Goal: Task Accomplishment & Management: Use online tool/utility

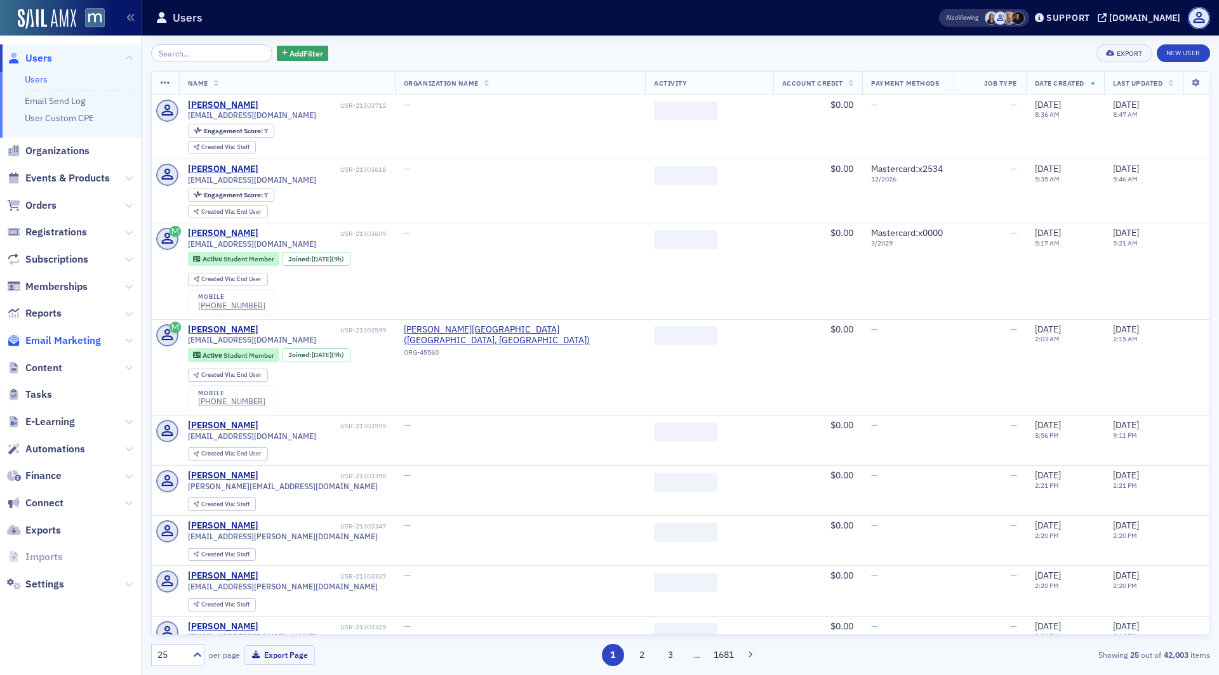
click at [61, 341] on span "Email Marketing" at bounding box center [63, 341] width 76 height 14
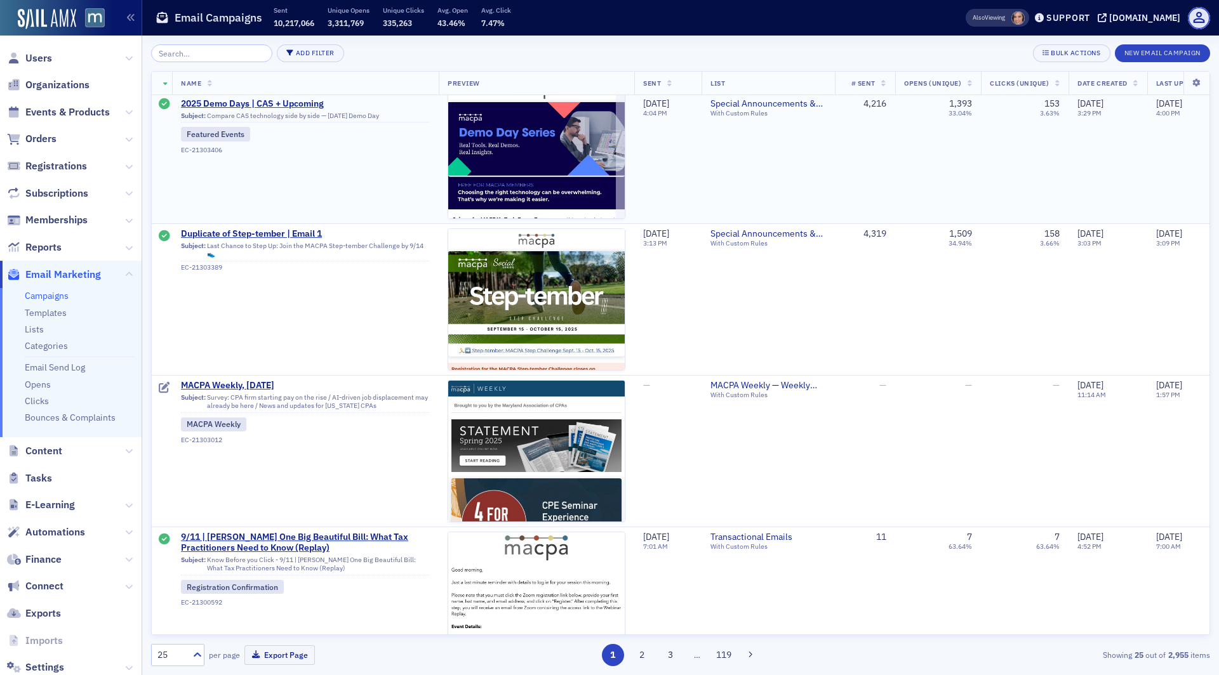
scroll to position [331, 0]
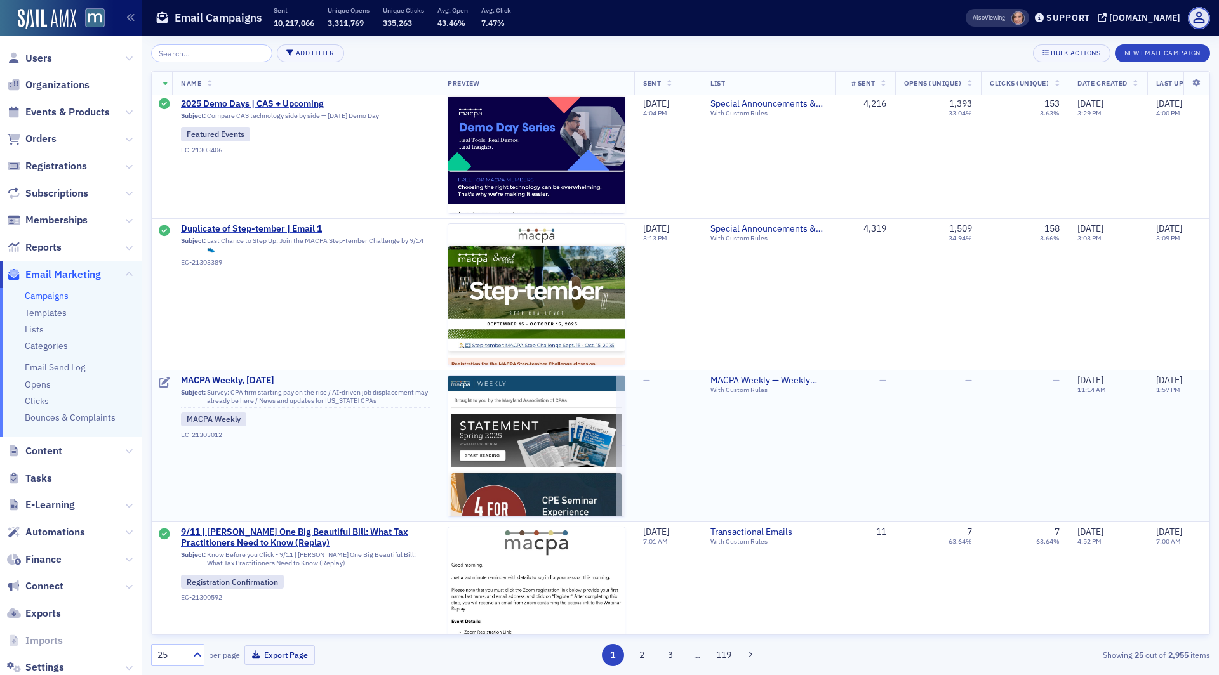
click at [258, 380] on span "MACPA Weekly, [DATE]" at bounding box center [305, 380] width 249 height 11
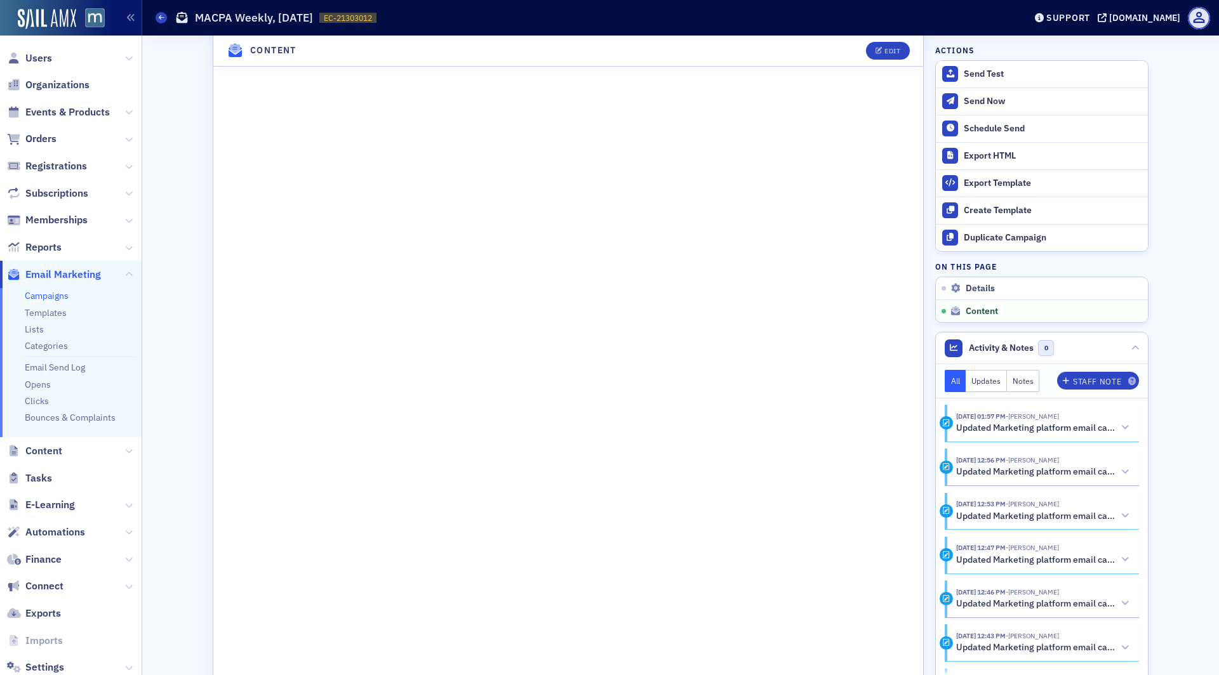
scroll to position [895, 0]
click at [890, 48] on div "Edit" at bounding box center [892, 51] width 16 height 7
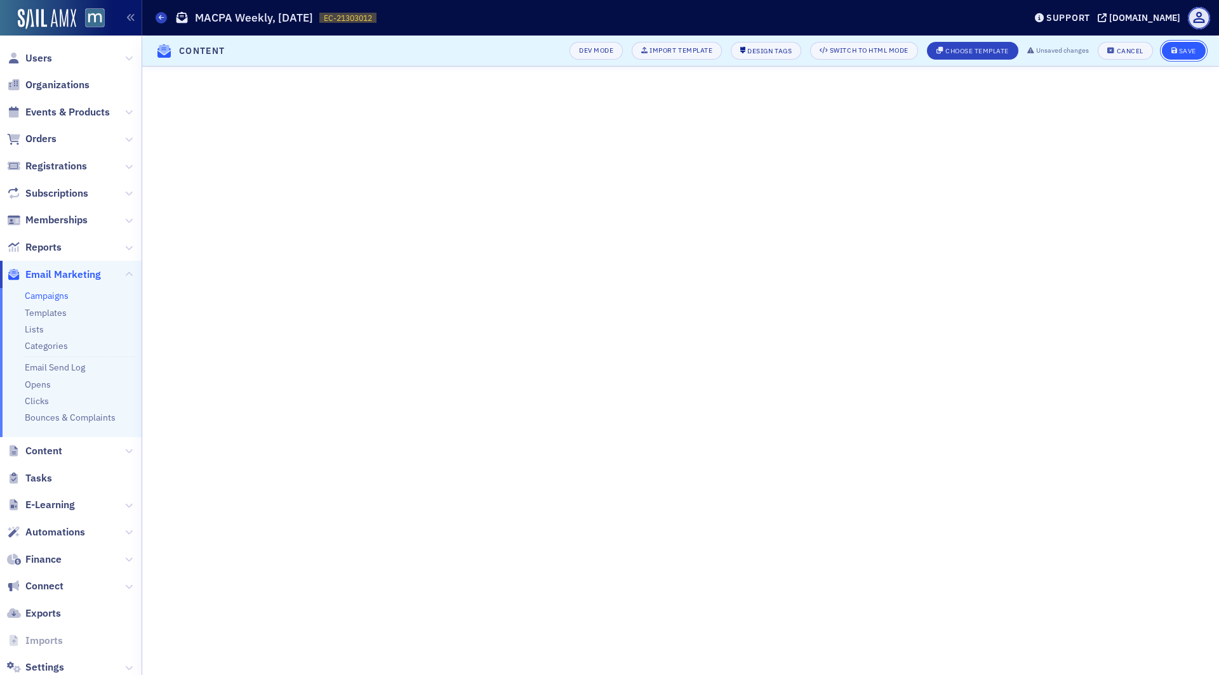
click at [1182, 50] on div "Save" at bounding box center [1187, 51] width 17 height 7
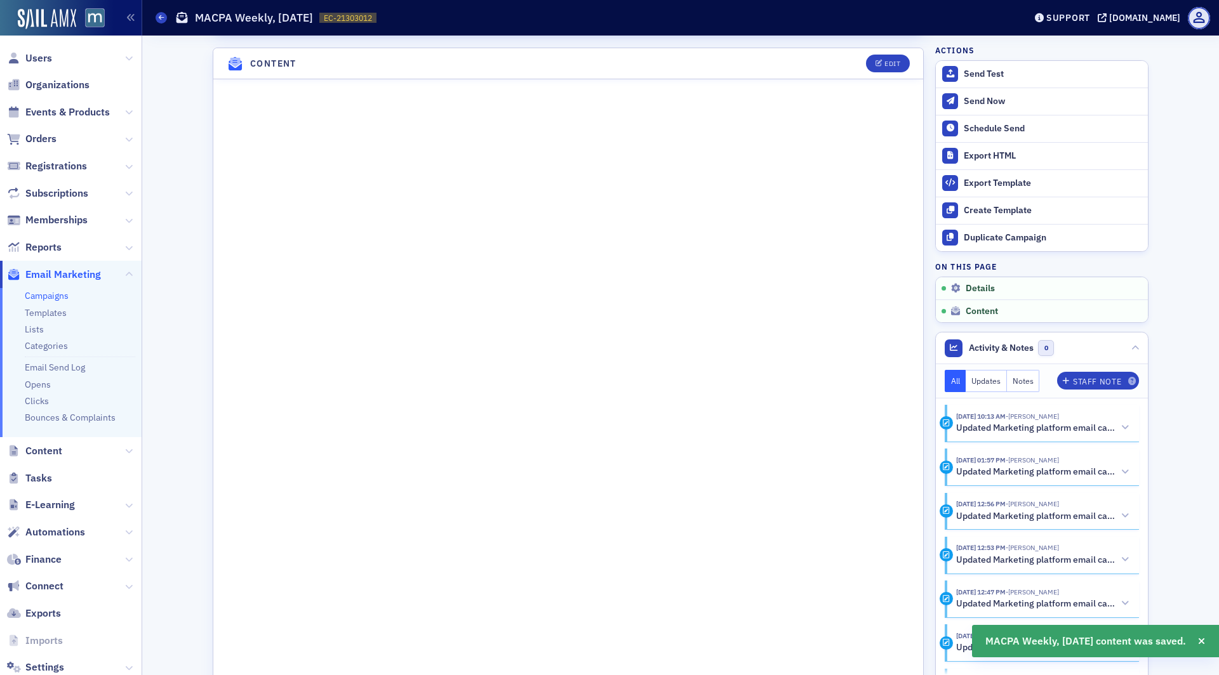
scroll to position [0, 0]
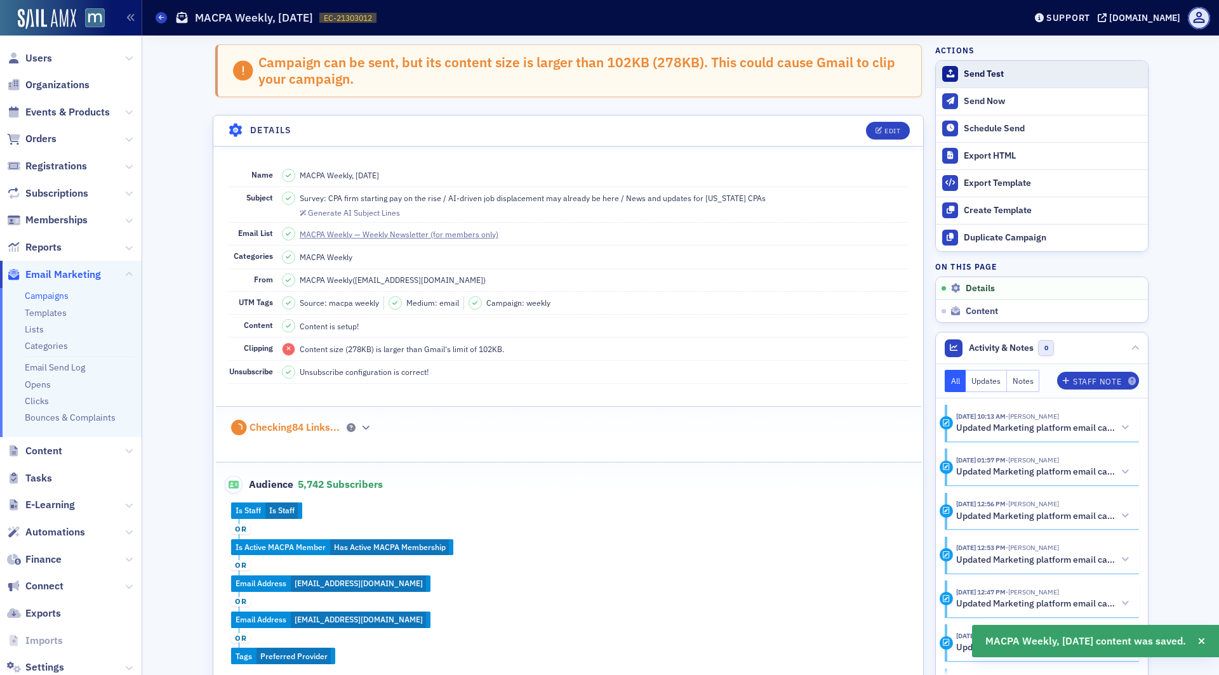
click at [1005, 81] on button "Send Test" at bounding box center [1041, 74] width 212 height 27
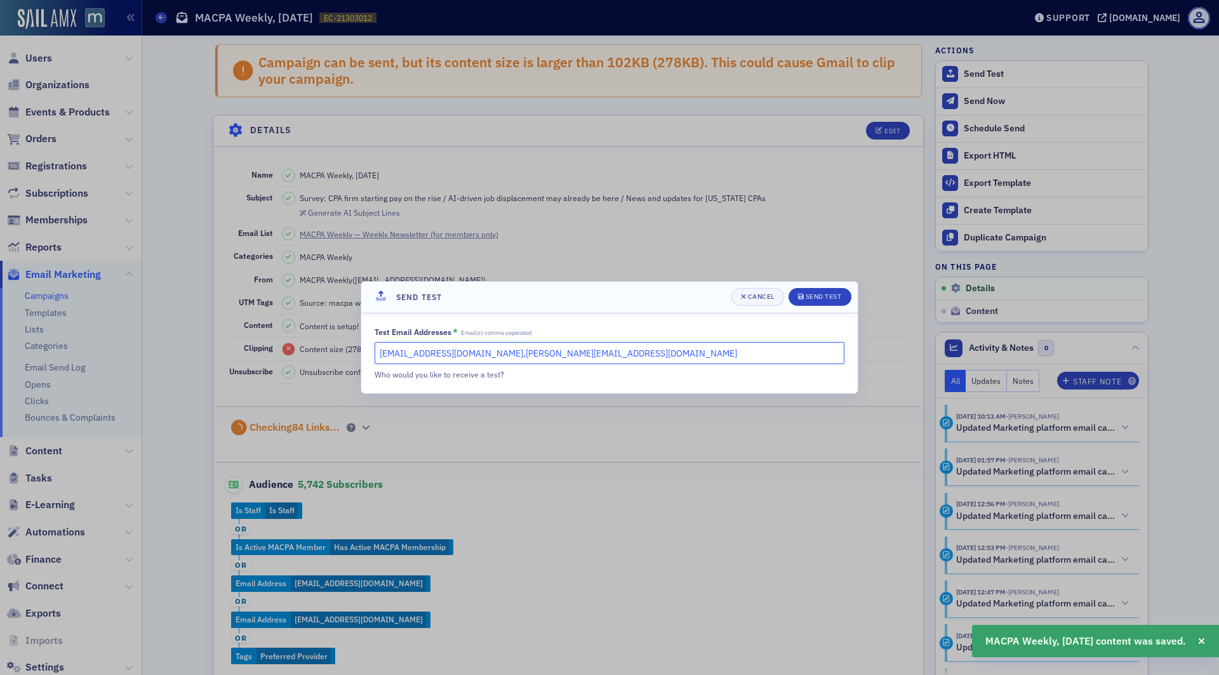
drag, startPoint x: 621, startPoint y: 349, endPoint x: 492, endPoint y: 352, distance: 128.9
click at [492, 352] on input "[EMAIL_ADDRESS][DOMAIN_NAME],[PERSON_NAME][EMAIL_ADDRESS][DOMAIN_NAME]" at bounding box center [609, 353] width 470 height 22
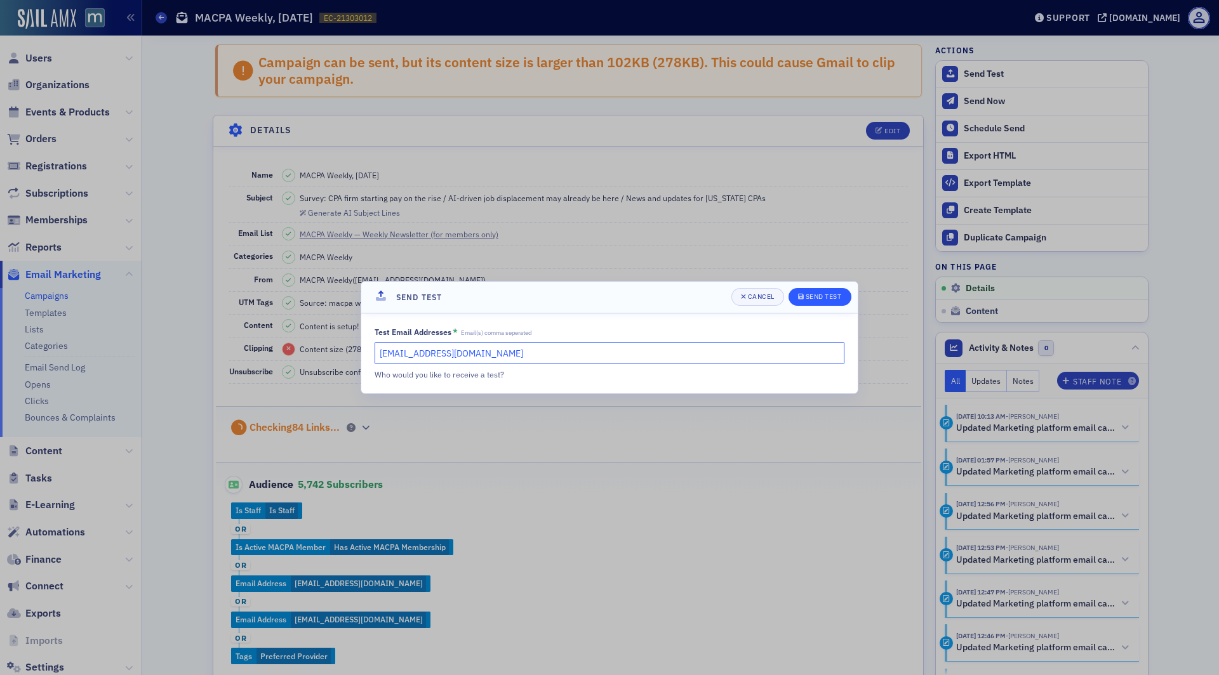
type input "[EMAIL_ADDRESS][DOMAIN_NAME]"
click at [829, 298] on div "Send Test" at bounding box center [823, 296] width 36 height 7
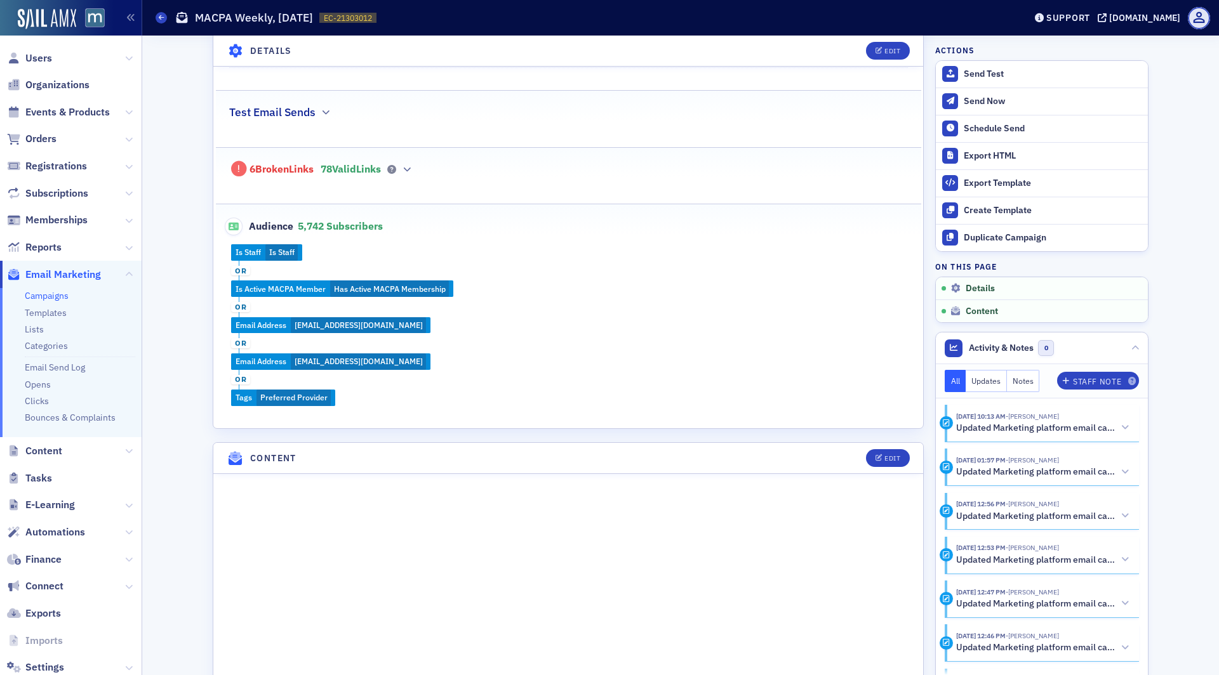
scroll to position [411, 0]
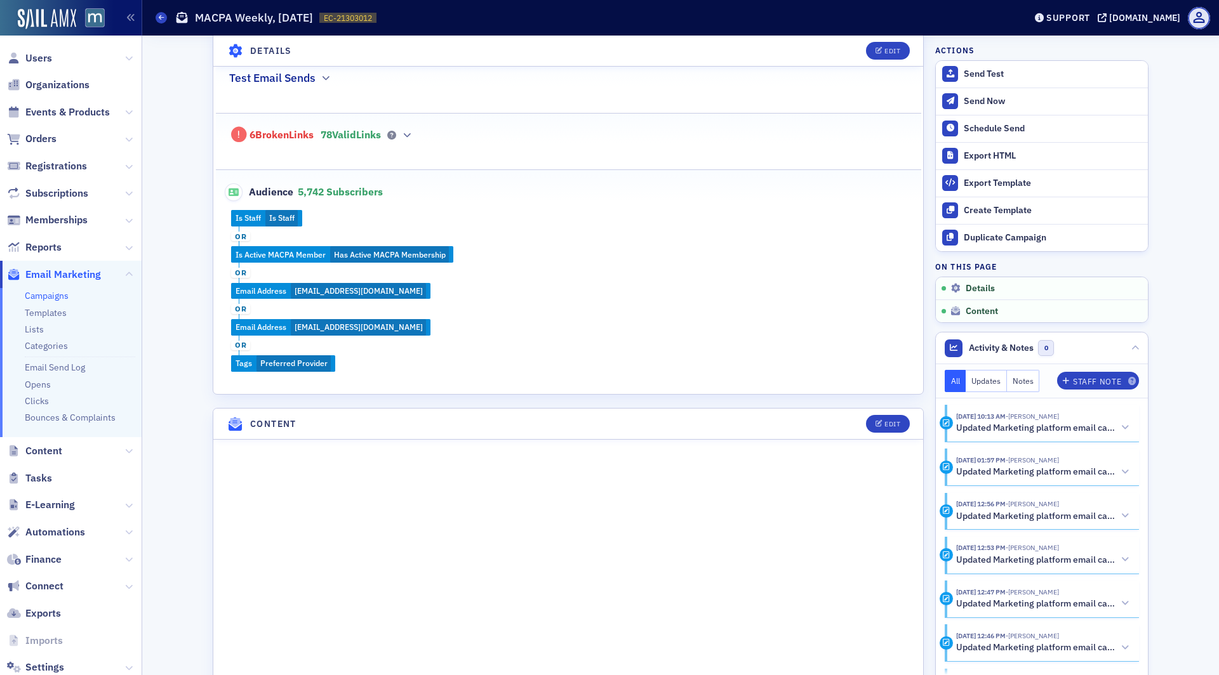
click at [409, 129] on div "6 Broken Links 78 Valid Links" at bounding box center [568, 128] width 678 height 29
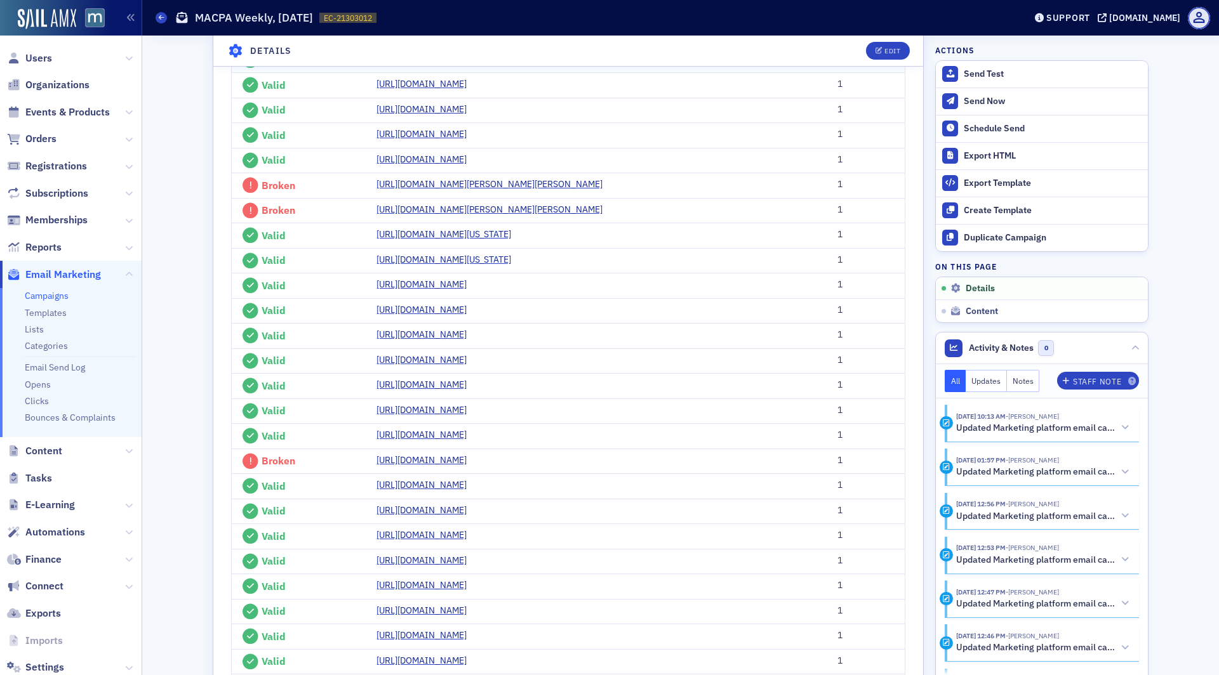
scroll to position [734, 0]
click at [424, 192] on link "[URL][DOMAIN_NAME][PERSON_NAME][PERSON_NAME]" at bounding box center [493, 184] width 235 height 13
click at [477, 217] on link "[URL][DOMAIN_NAME][PERSON_NAME][PERSON_NAME]" at bounding box center [493, 210] width 235 height 13
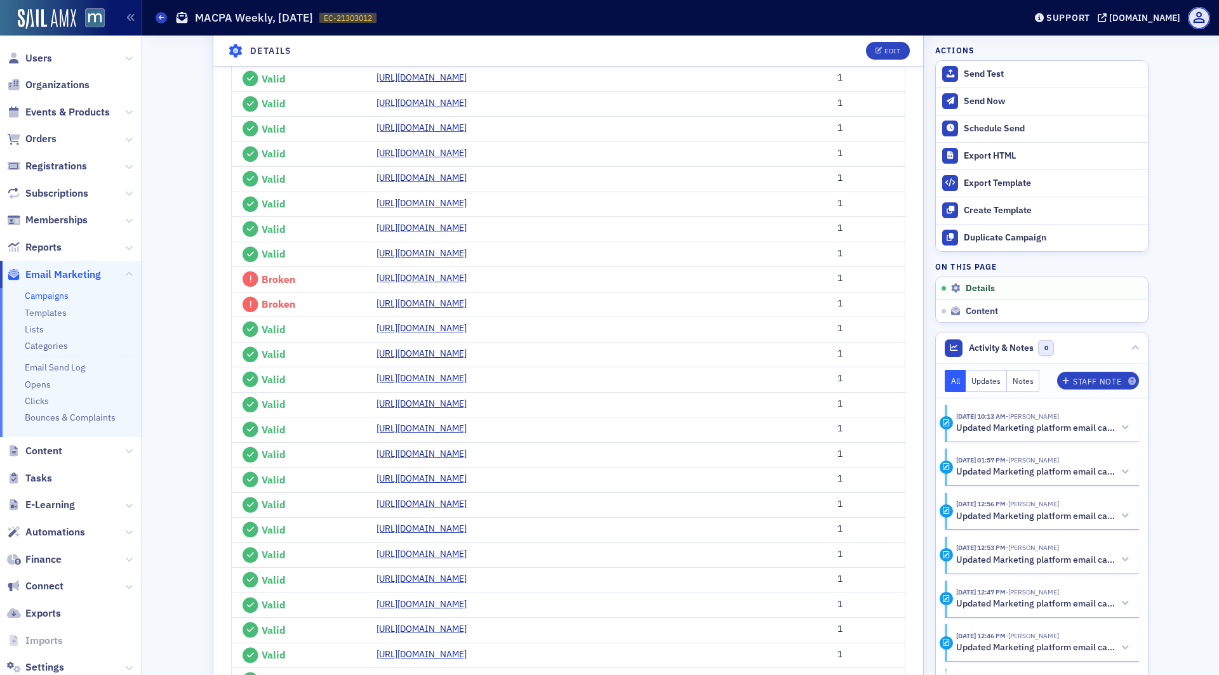
scroll to position [1143, 0]
click at [448, 59] on link "[URL][DOMAIN_NAME]" at bounding box center [426, 52] width 100 height 13
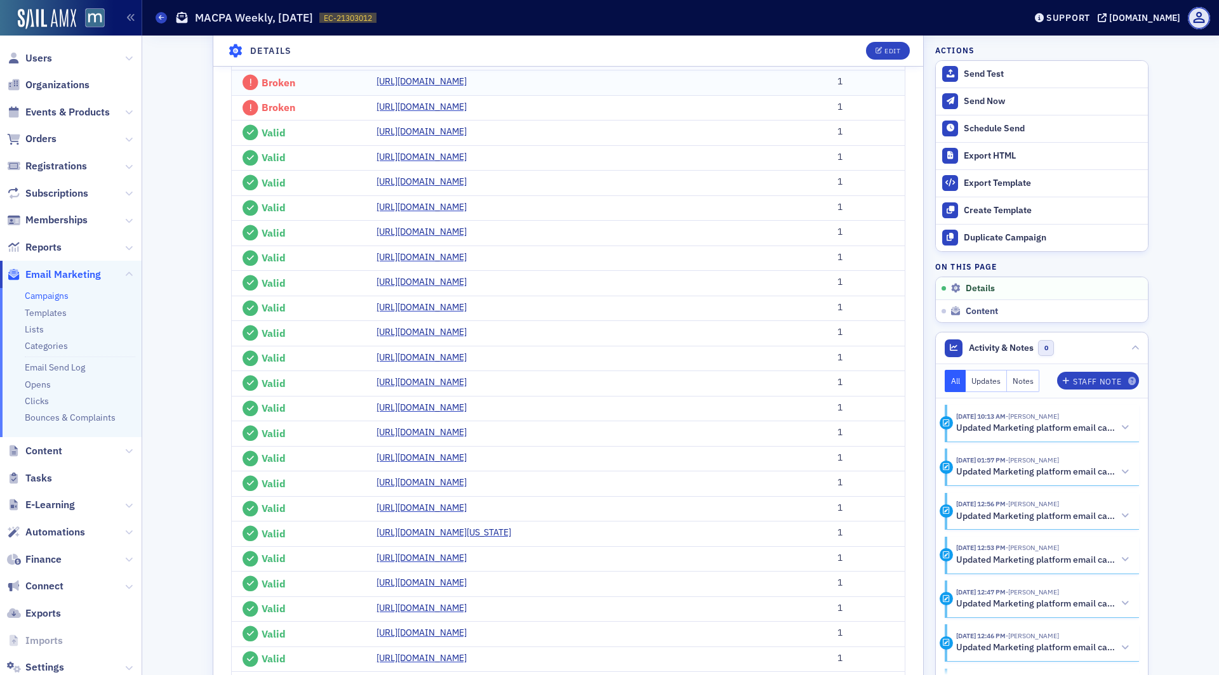
scroll to position [1349, 0]
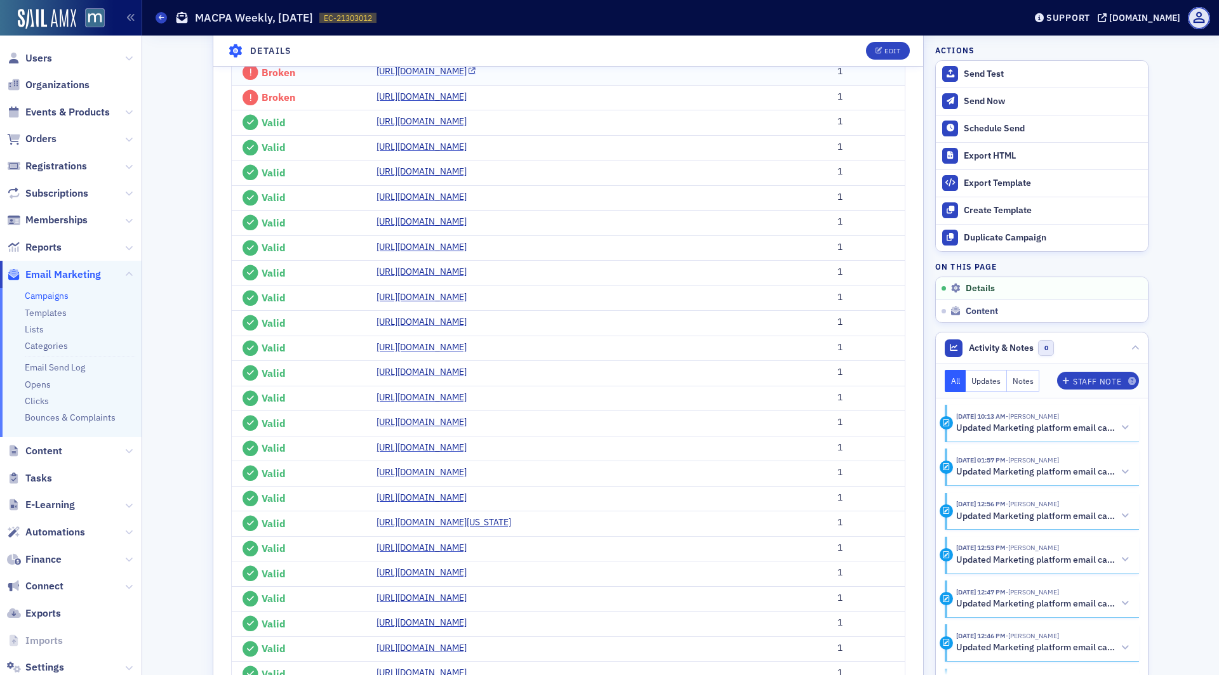
click at [428, 78] on link "[URL][DOMAIN_NAME]" at bounding box center [426, 71] width 100 height 13
click at [409, 103] on link "[URL][DOMAIN_NAME]" at bounding box center [426, 96] width 100 height 13
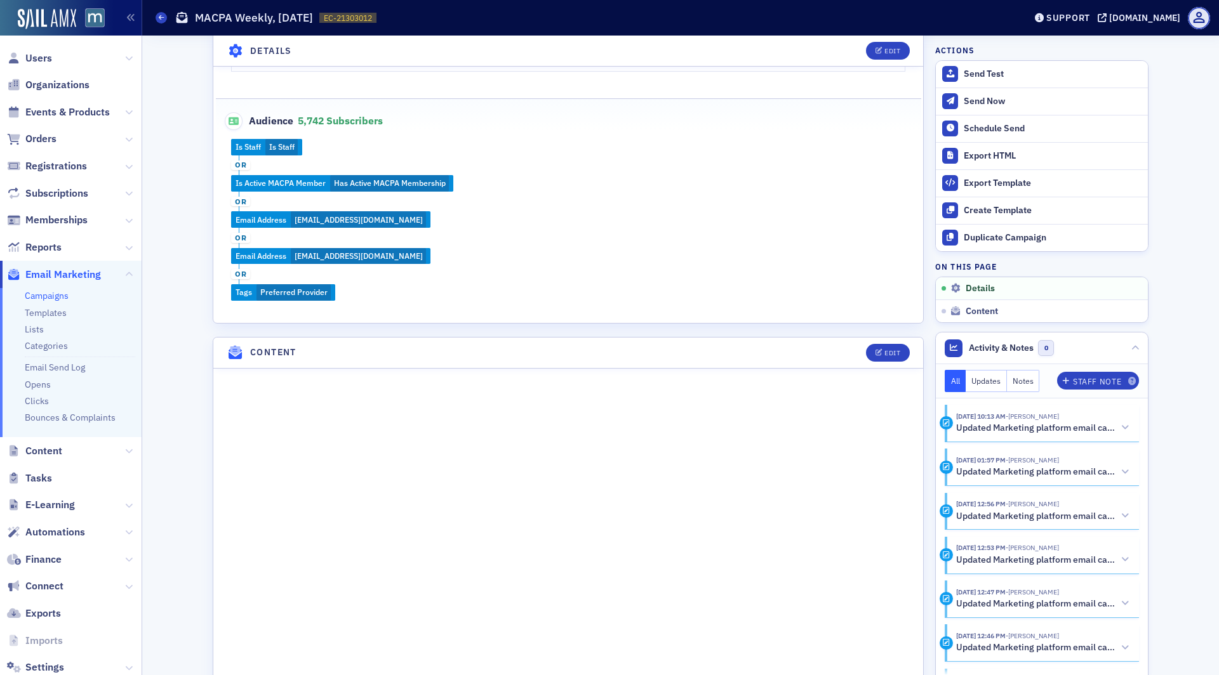
scroll to position [2654, 0]
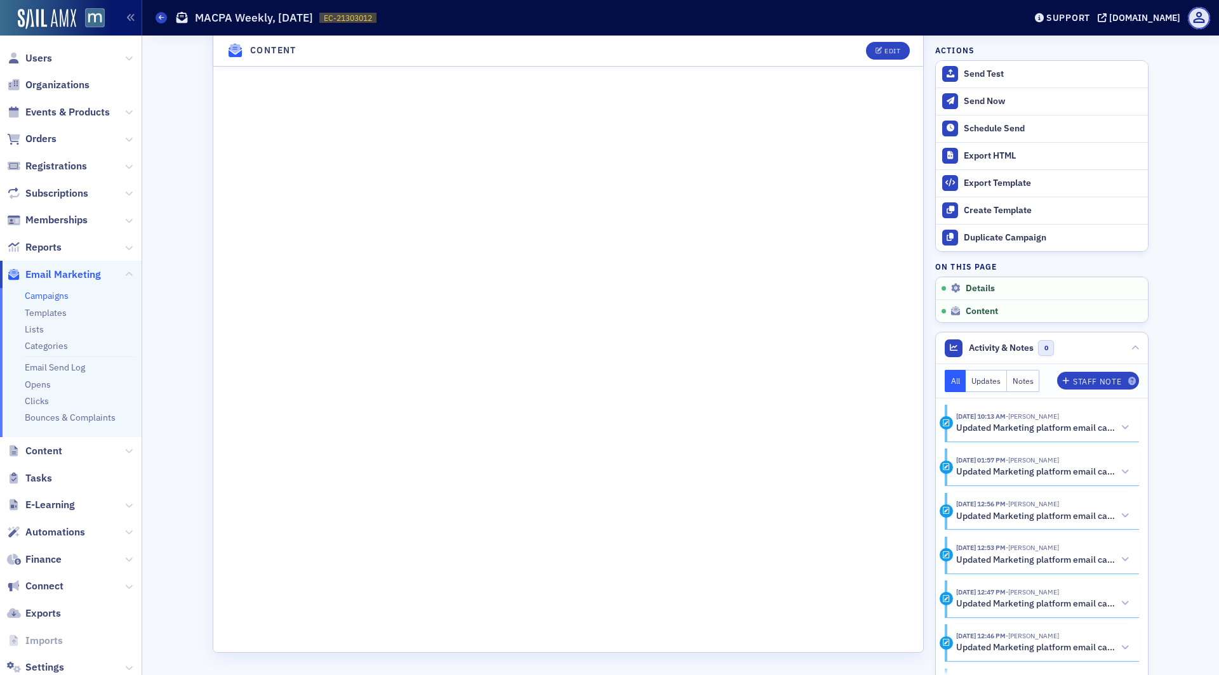
scroll to position [3866, 0]
click at [897, 55] on div "Edit" at bounding box center [892, 51] width 16 height 7
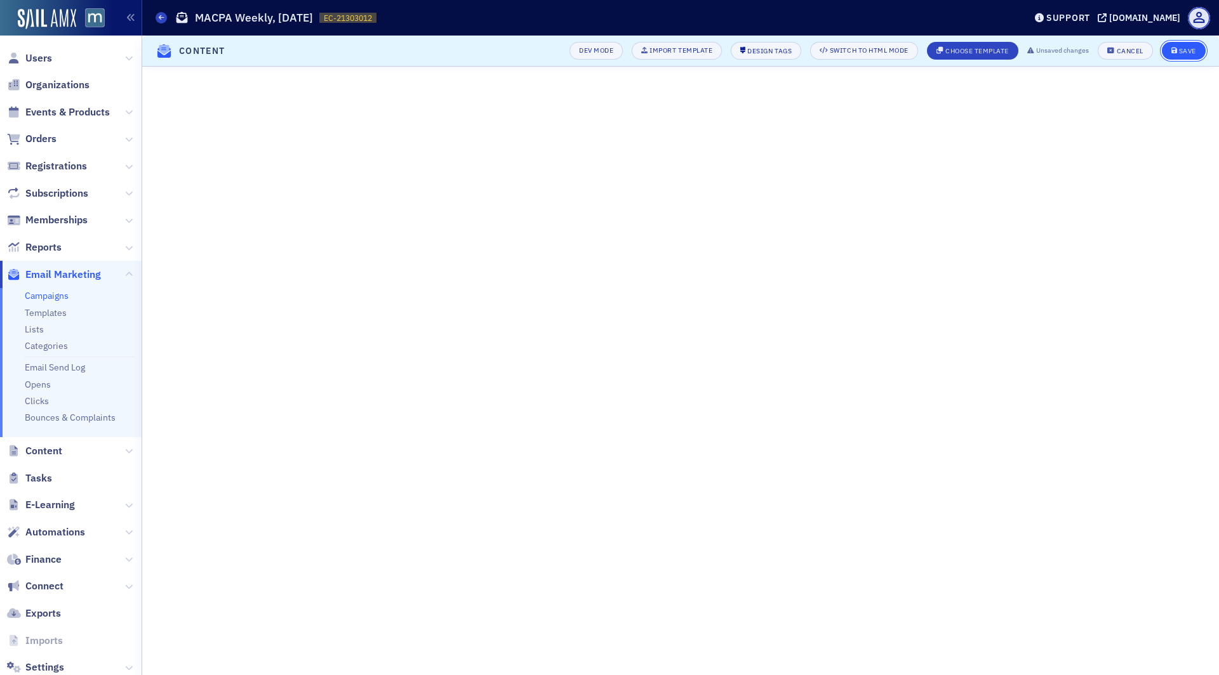
click at [1177, 55] on button "Save" at bounding box center [1183, 51] width 44 height 18
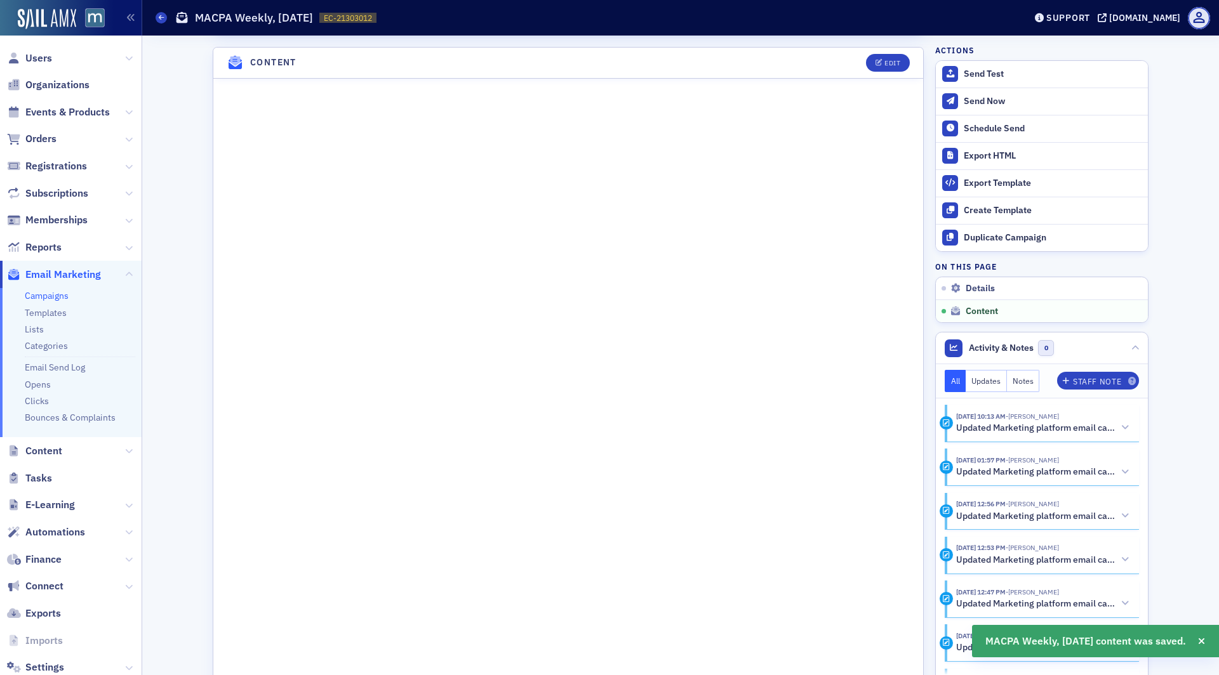
scroll to position [710, 0]
click at [1000, 69] on div "Send Test" at bounding box center [1052, 74] width 178 height 11
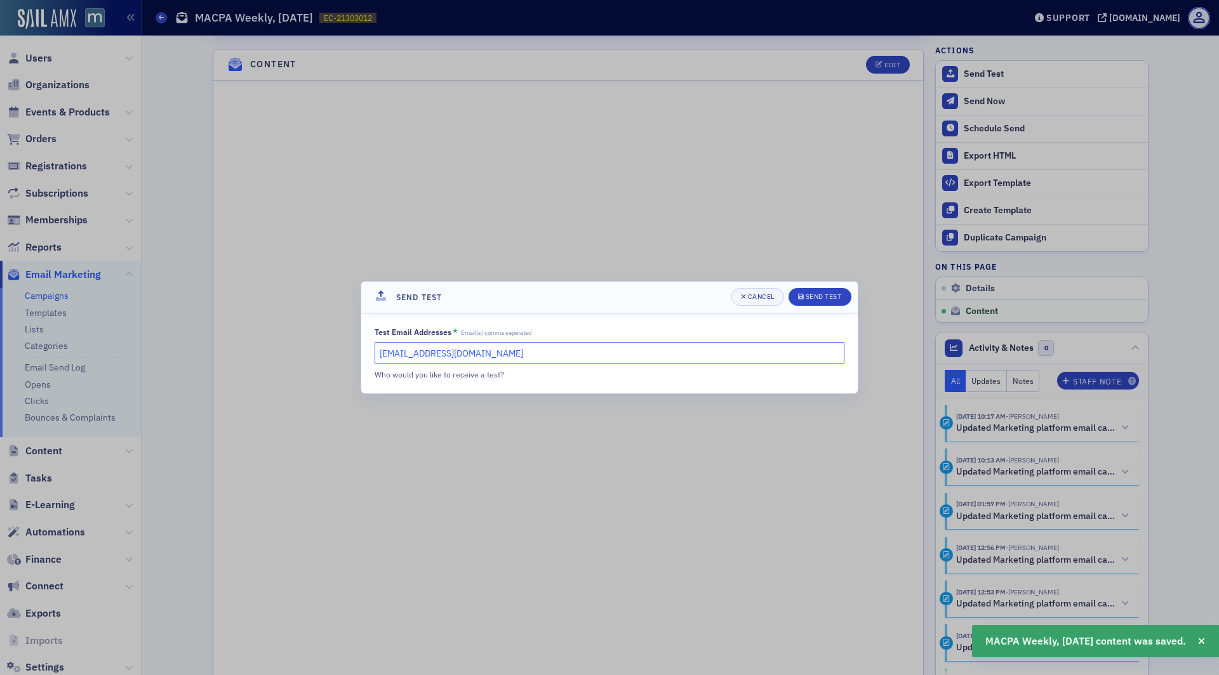
click at [480, 357] on input "[EMAIL_ADDRESS][DOMAIN_NAME]" at bounding box center [609, 353] width 470 height 22
type input "B"
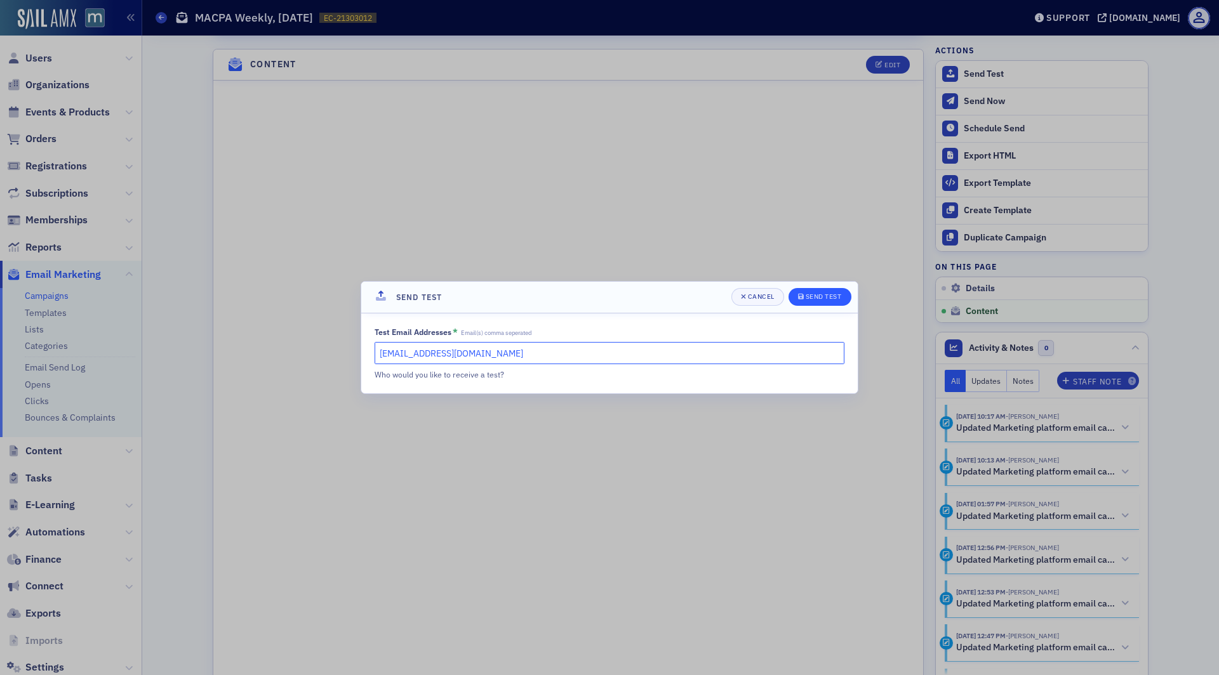
type input "[EMAIL_ADDRESS][DOMAIN_NAME]"
click at [822, 305] on button "Send Test" at bounding box center [819, 297] width 63 height 18
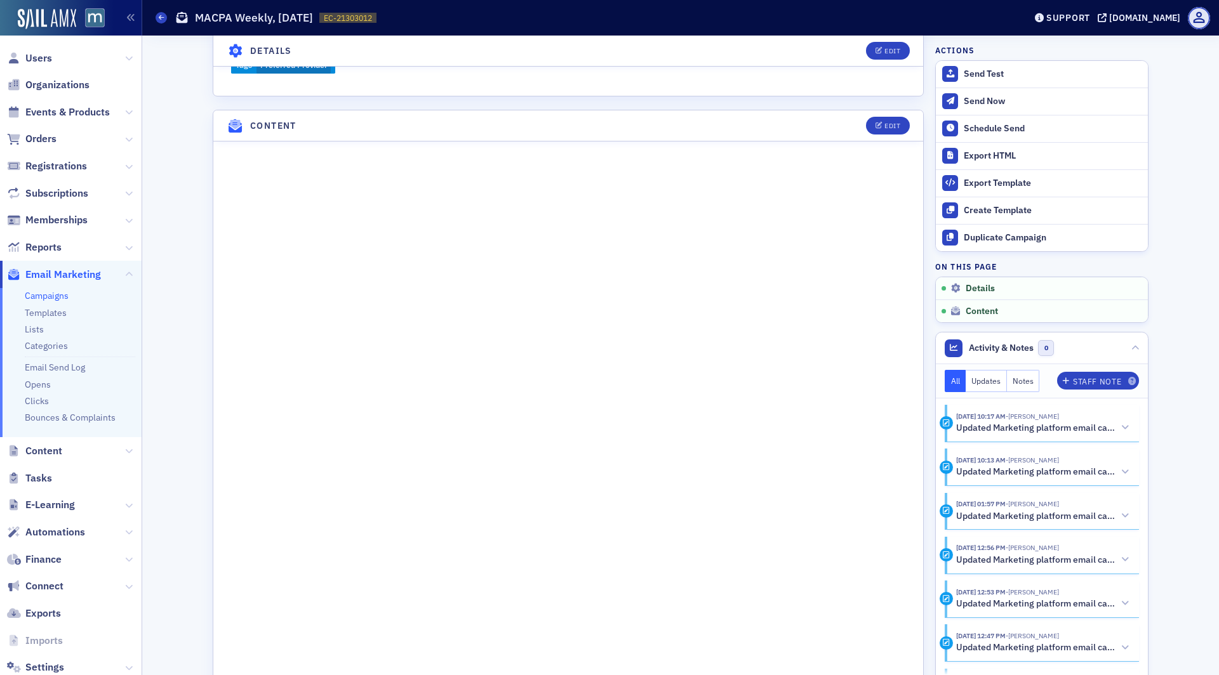
scroll to position [0, 0]
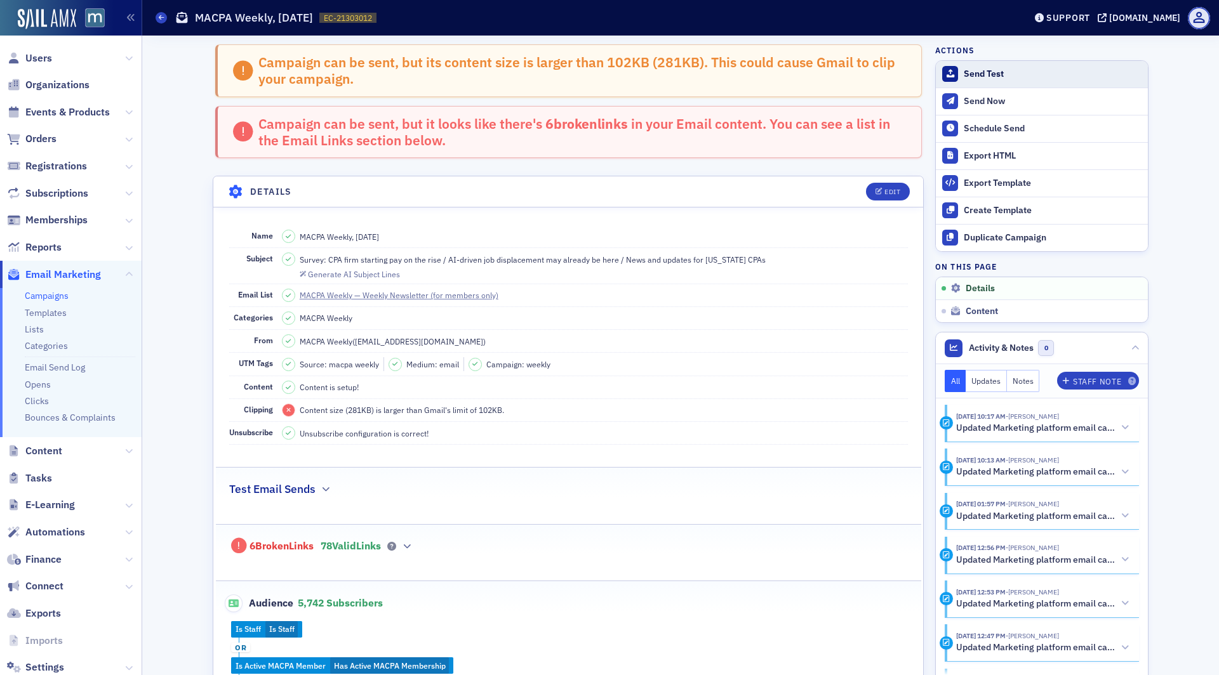
click at [991, 74] on div "Send Test" at bounding box center [1052, 74] width 178 height 11
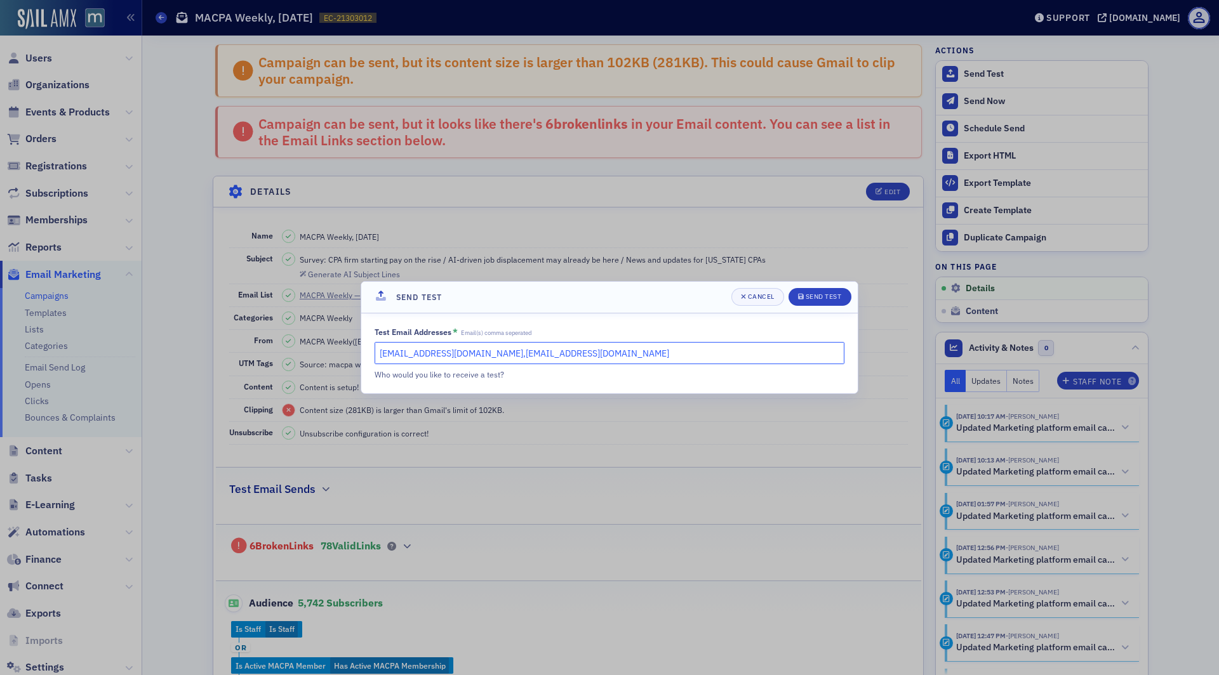
drag, startPoint x: 585, startPoint y: 359, endPoint x: 498, endPoint y: 355, distance: 87.7
click at [498, 355] on input "[EMAIL_ADDRESS][DOMAIN_NAME],[EMAIL_ADDRESS][DOMAIN_NAME]" at bounding box center [609, 353] width 470 height 22
type input "[EMAIL_ADDRESS][DOMAIN_NAME]"
click at [821, 298] on div "Send Test" at bounding box center [823, 296] width 36 height 7
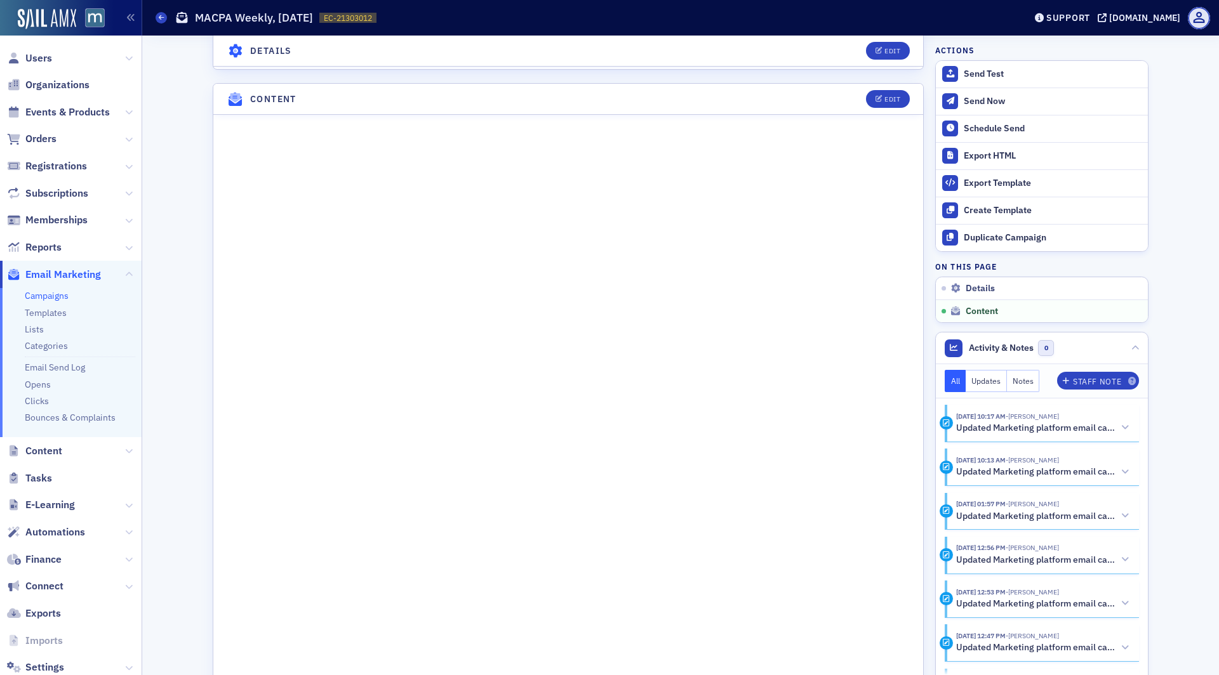
scroll to position [728, 0]
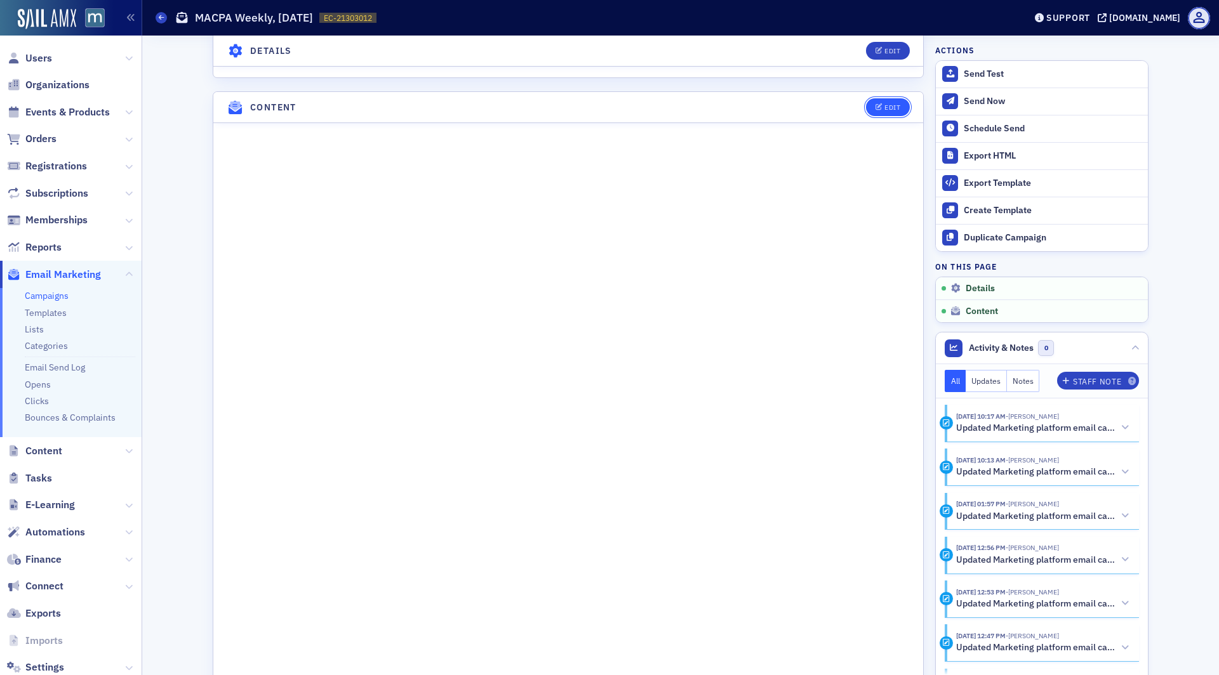
click at [881, 98] on button "Edit" at bounding box center [888, 107] width 44 height 18
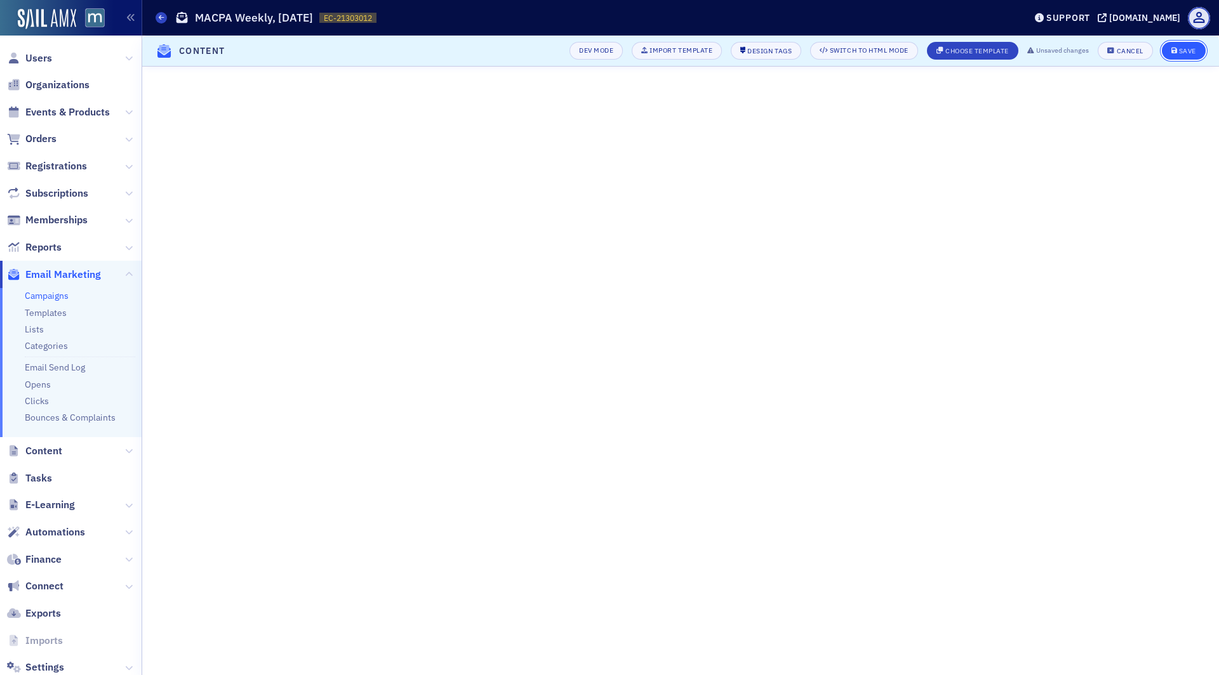
click at [1173, 55] on button "Save" at bounding box center [1183, 51] width 44 height 18
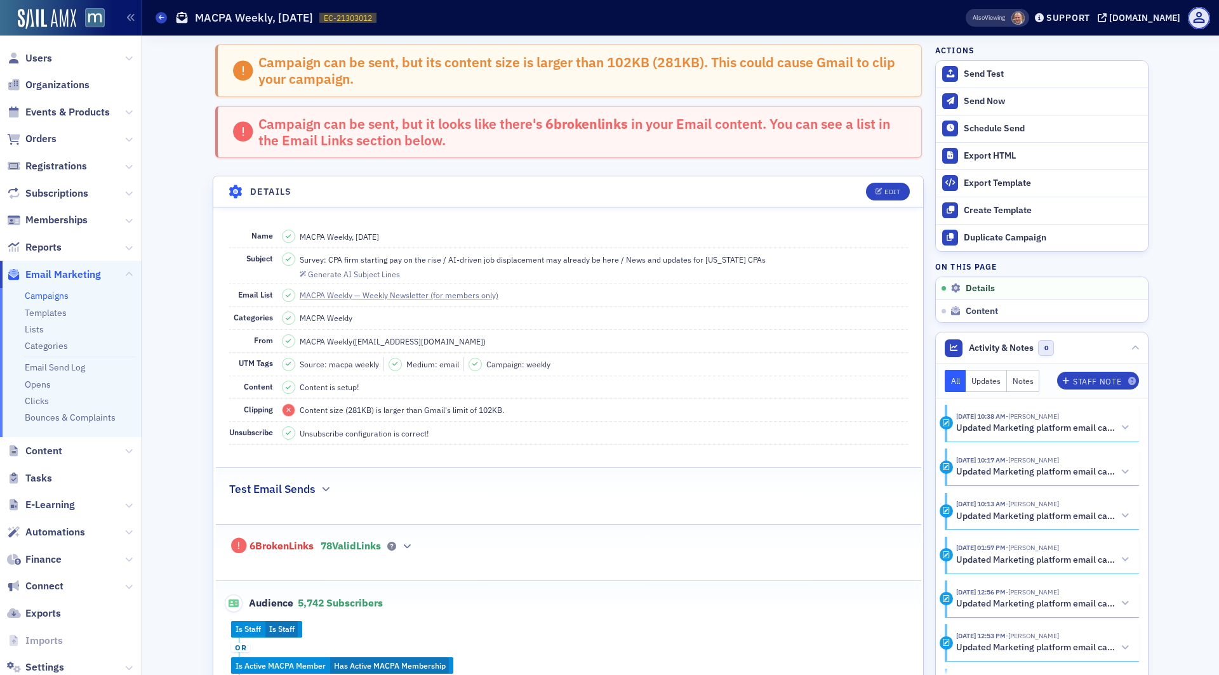
scroll to position [953, 0]
